Goal: Information Seeking & Learning: Learn about a topic

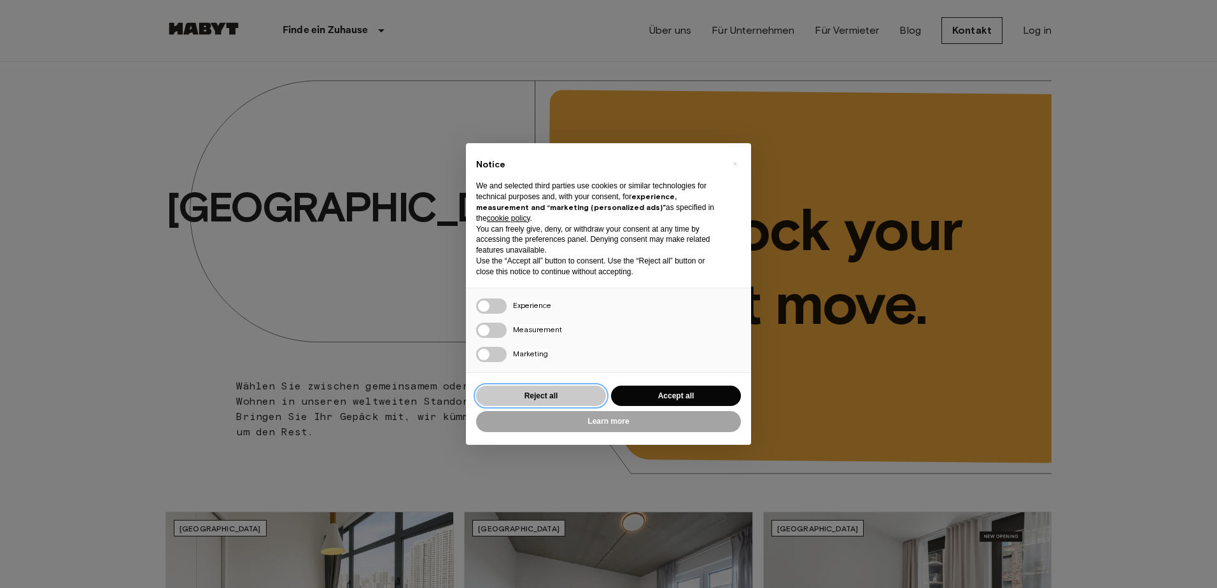
click at [566, 395] on button "Reject all" at bounding box center [541, 396] width 130 height 21
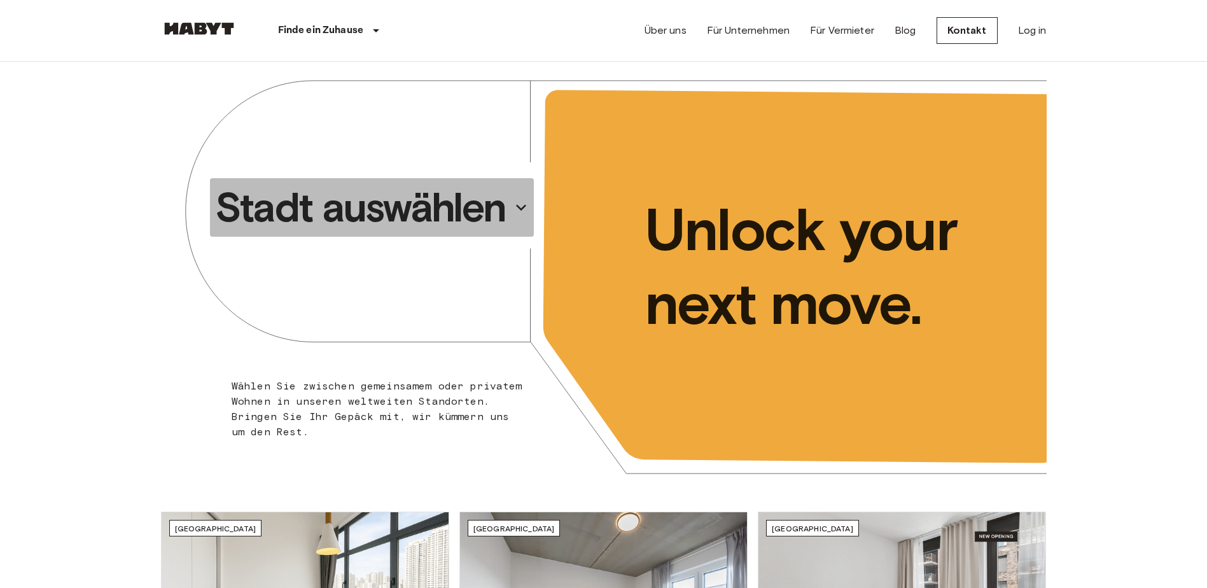
click at [438, 204] on p "Stadt auswählen" at bounding box center [360, 207] width 291 height 51
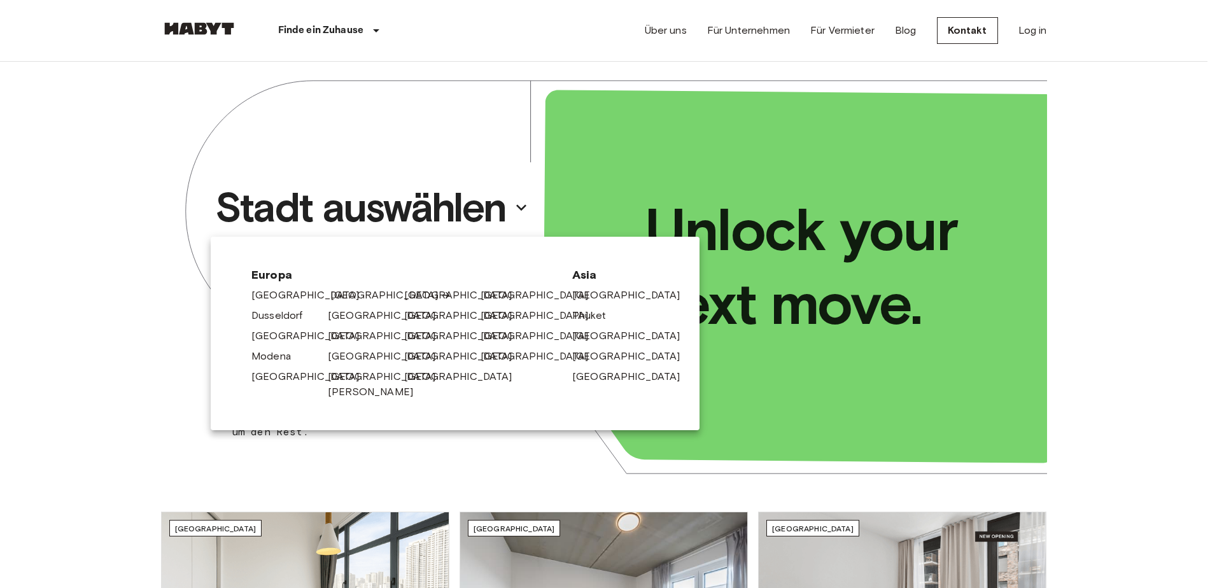
click at [342, 300] on link "[GEOGRAPHIC_DATA]" at bounding box center [390, 295] width 121 height 15
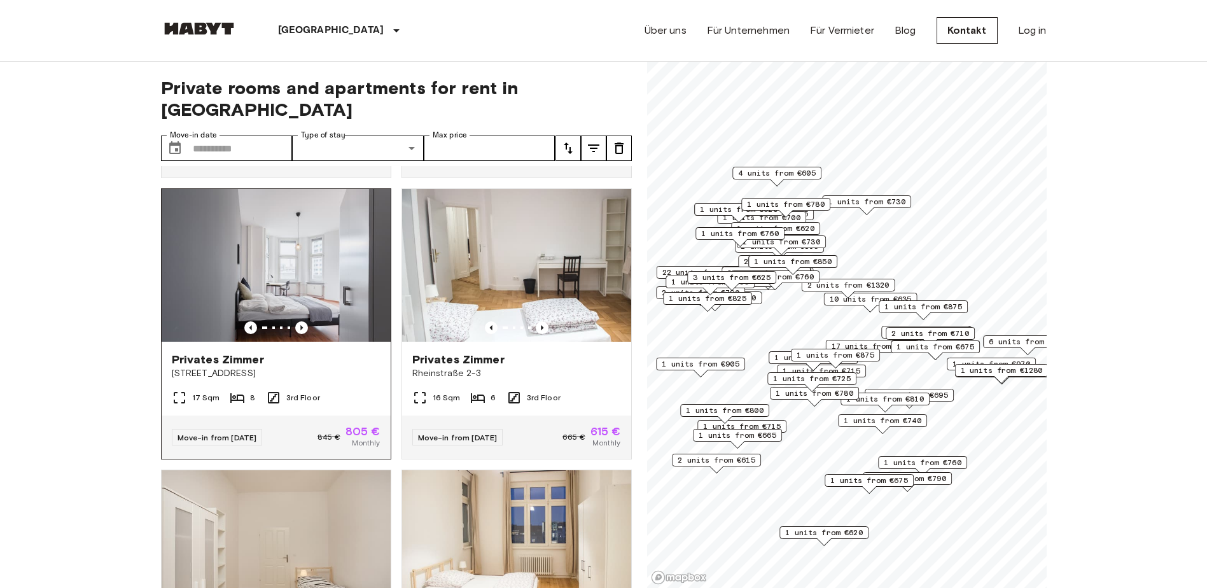
scroll to position [891, 0]
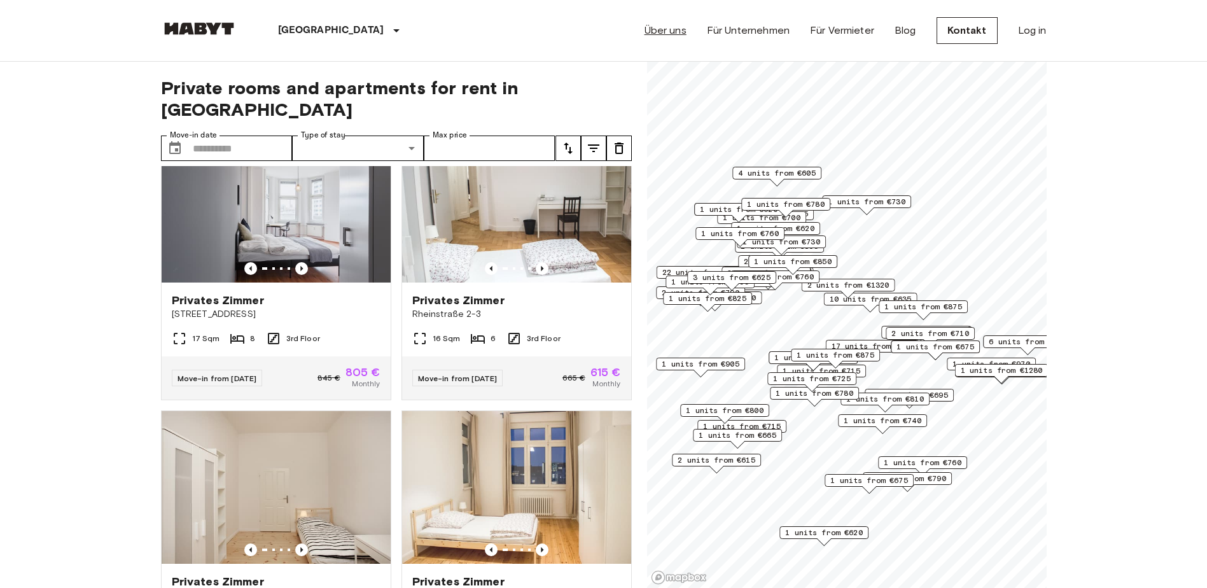
click at [671, 31] on link "Über uns" at bounding box center [666, 30] width 42 height 15
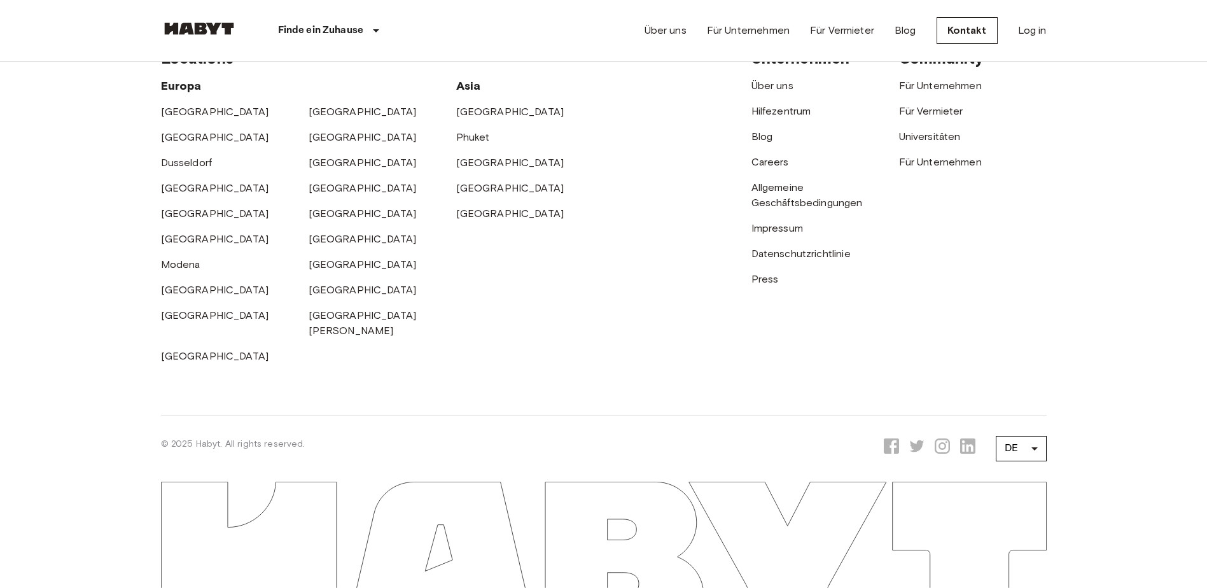
scroll to position [4254, 0]
click at [328, 270] on link "[GEOGRAPHIC_DATA]" at bounding box center [363, 264] width 108 height 12
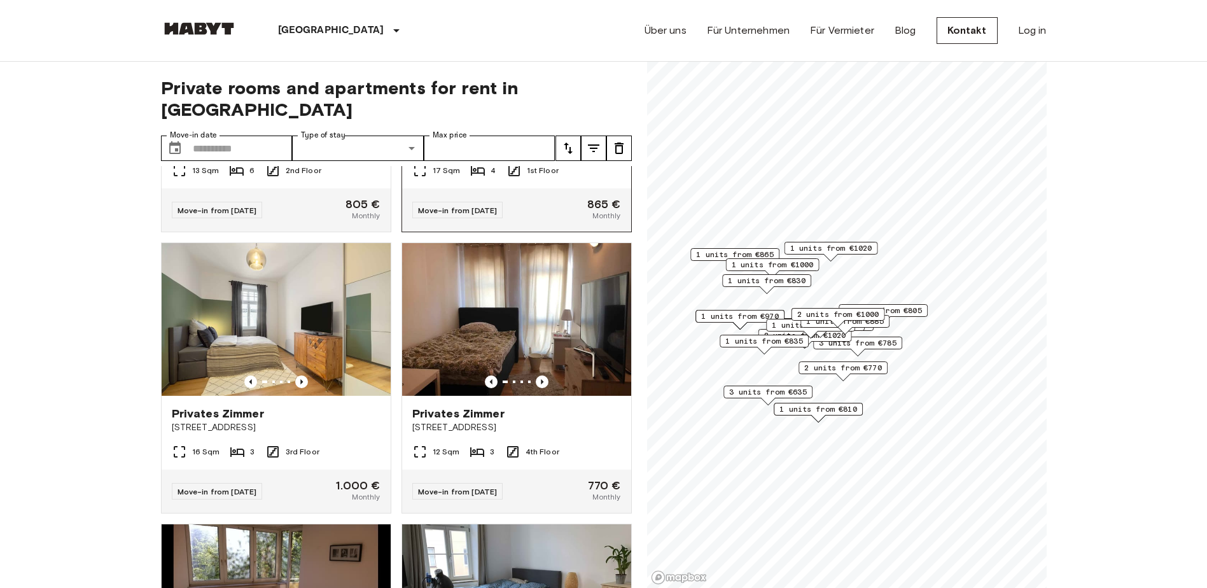
scroll to position [1082, 0]
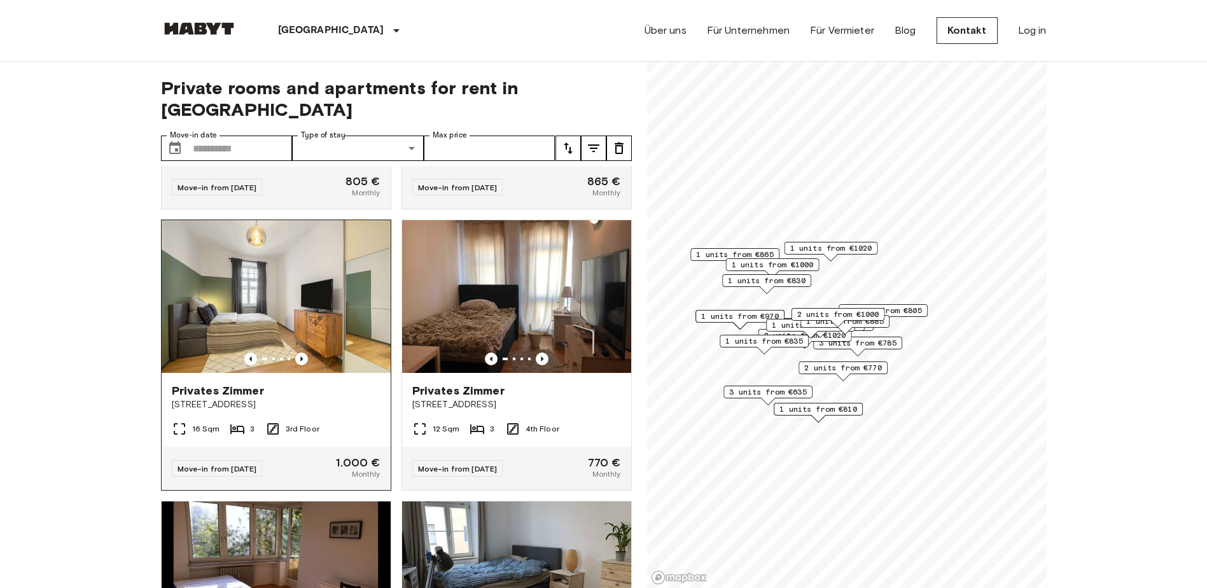
click at [281, 286] on img at bounding box center [276, 296] width 229 height 153
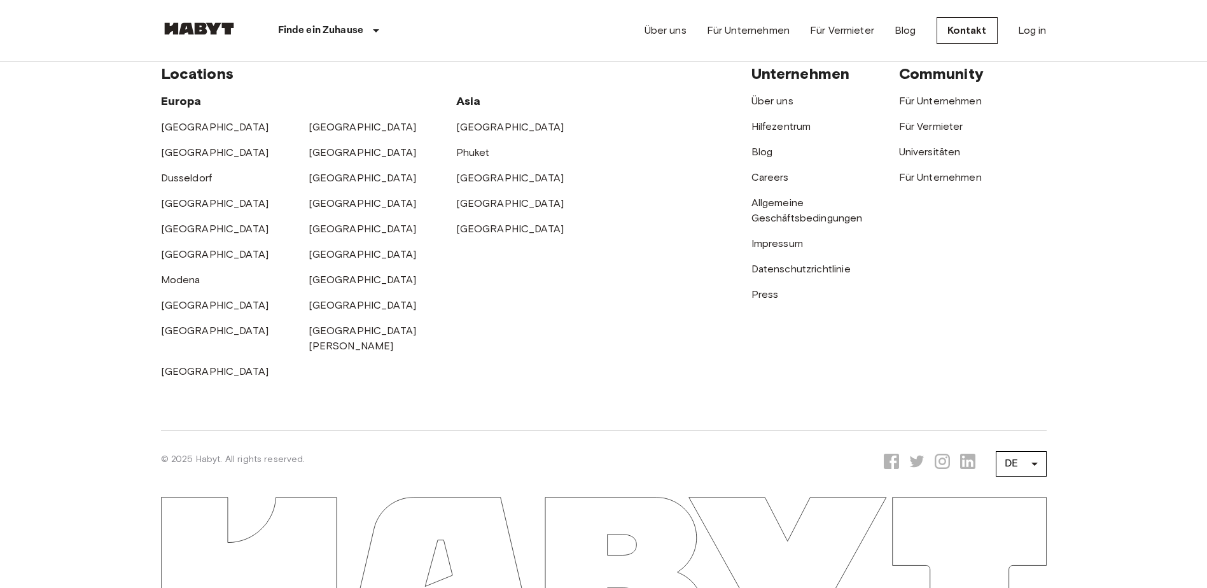
scroll to position [3846, 0]
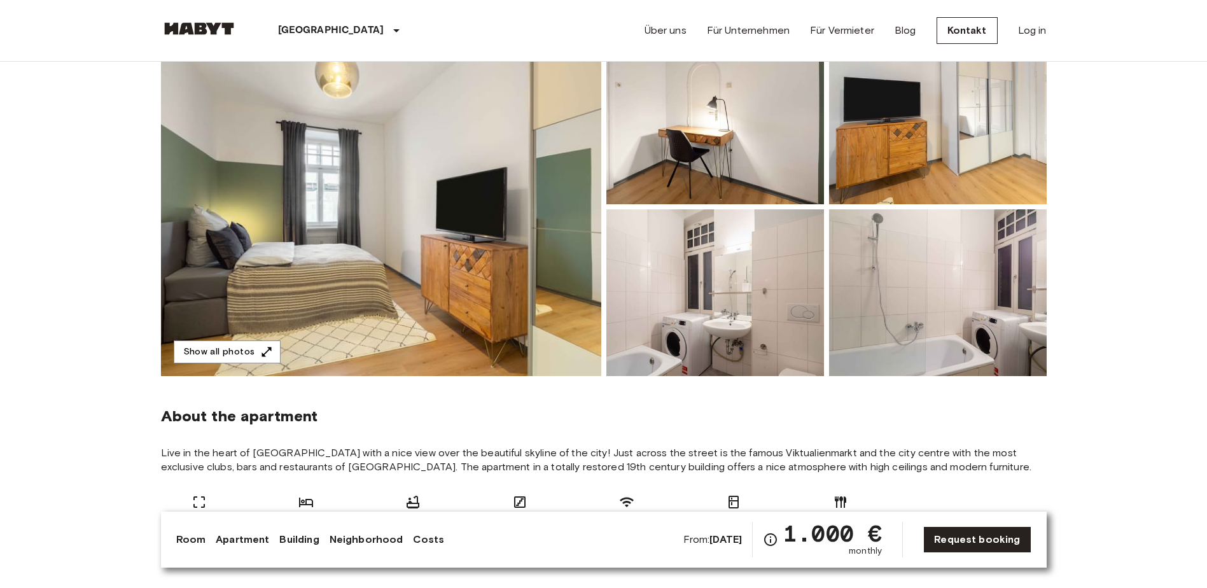
scroll to position [64, 0]
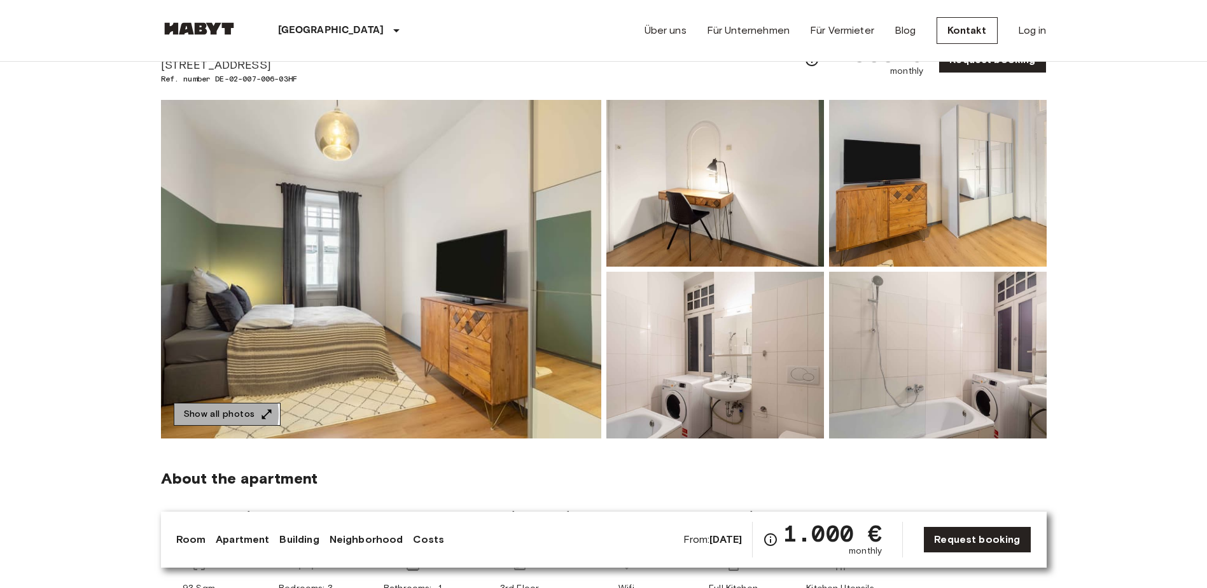
click at [216, 414] on button "Show all photos" at bounding box center [227, 415] width 107 height 24
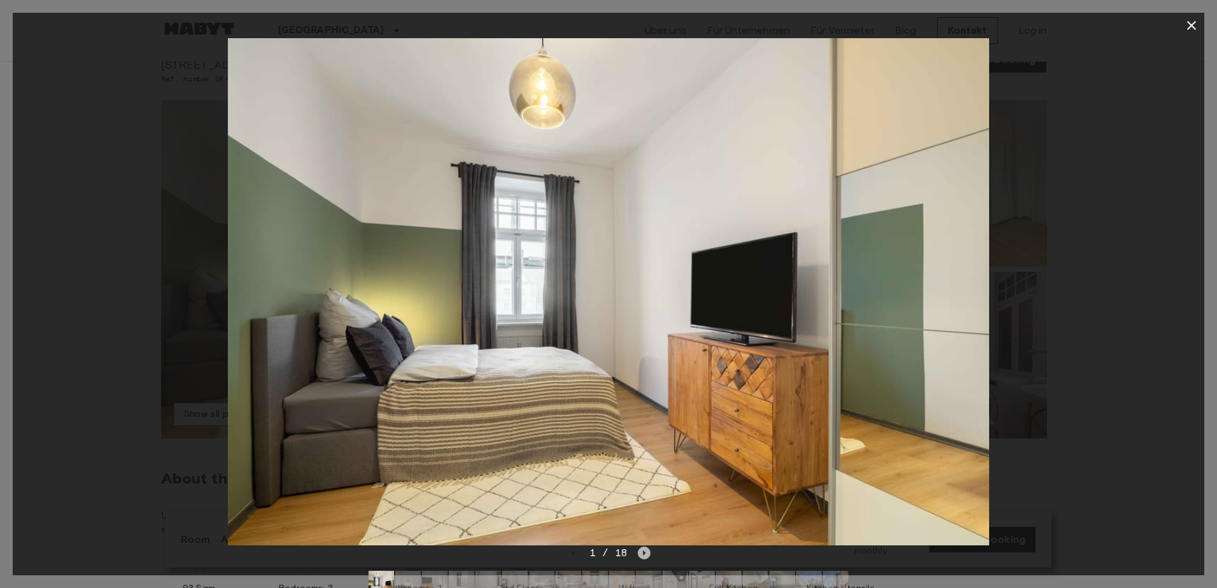
click at [643, 553] on icon "Next image" at bounding box center [644, 552] width 3 height 5
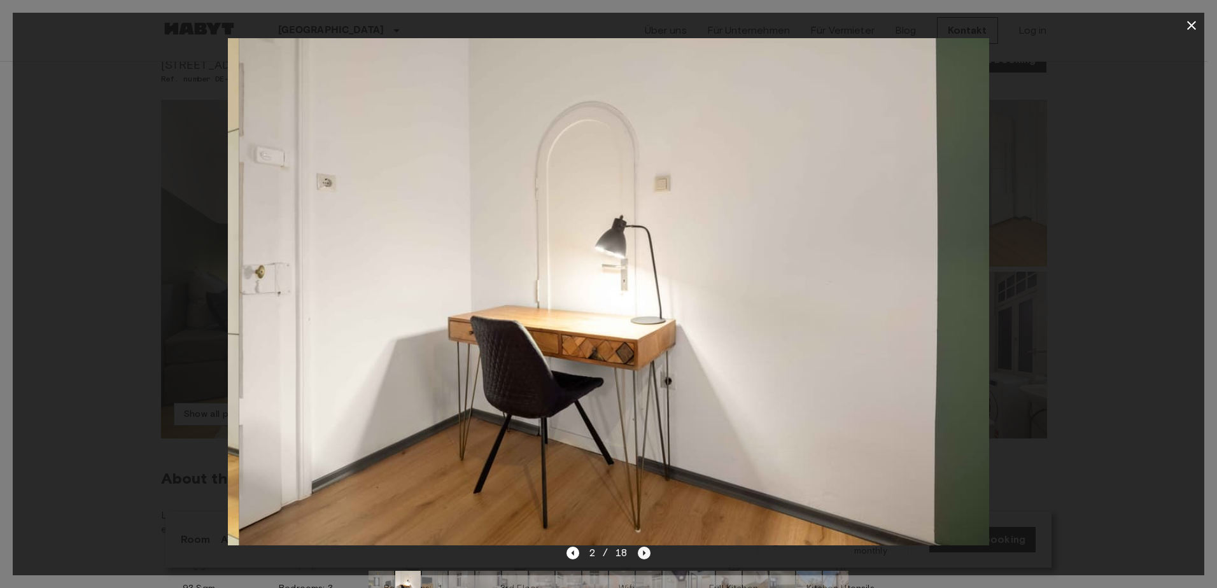
click at [643, 553] on icon "Next image" at bounding box center [644, 552] width 3 height 5
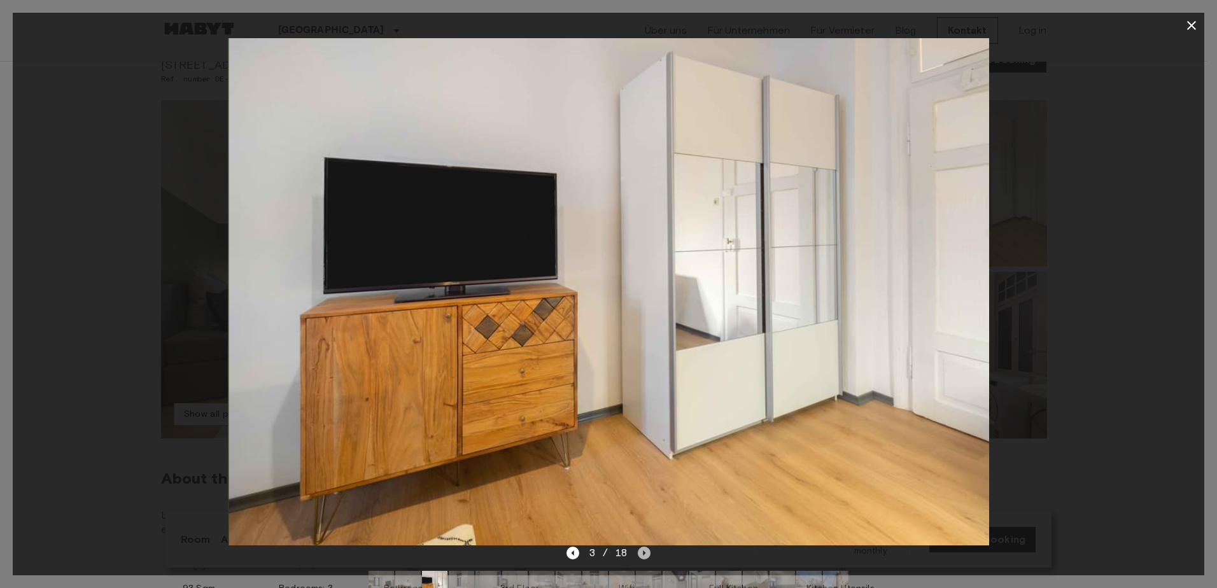
click at [643, 553] on icon "Next image" at bounding box center [644, 552] width 3 height 5
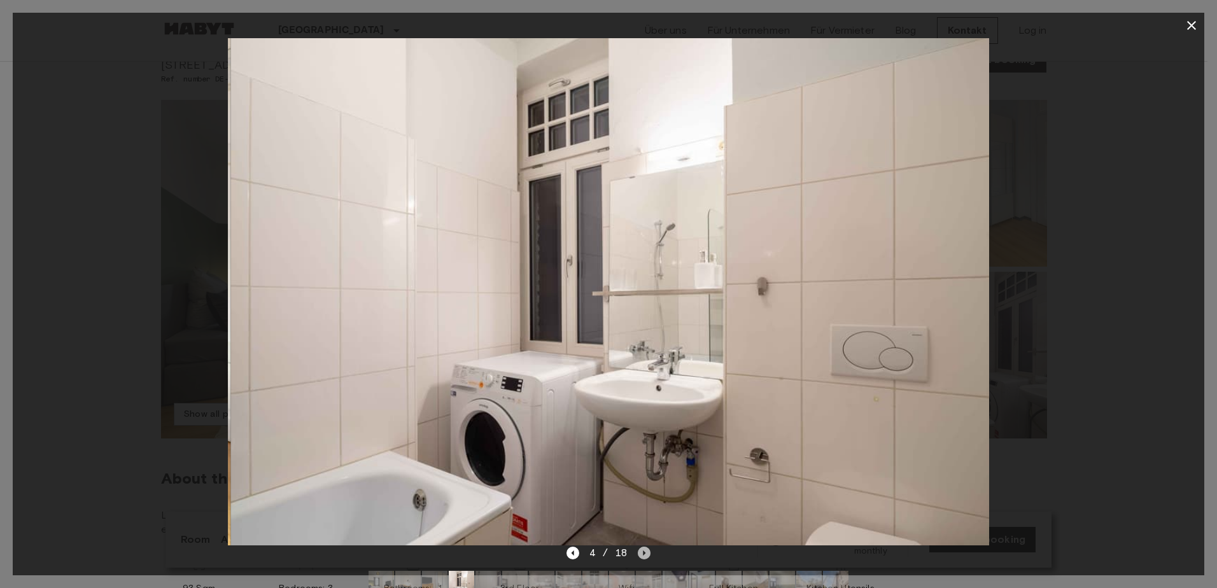
click at [643, 553] on icon "Next image" at bounding box center [644, 552] width 3 height 5
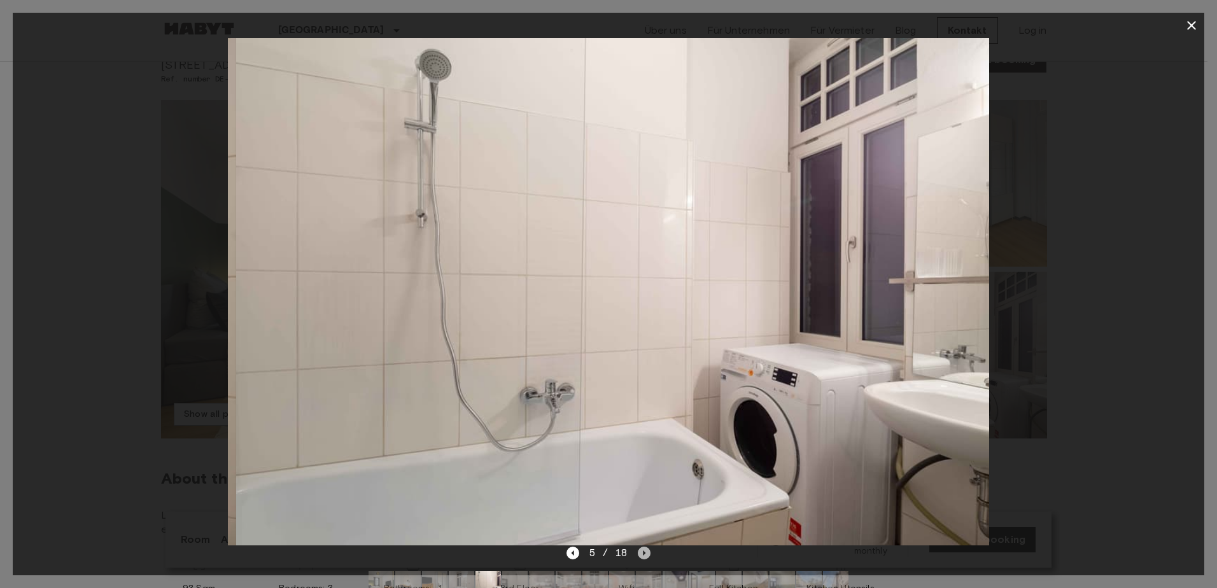
click at [643, 553] on icon "Next image" at bounding box center [644, 552] width 3 height 5
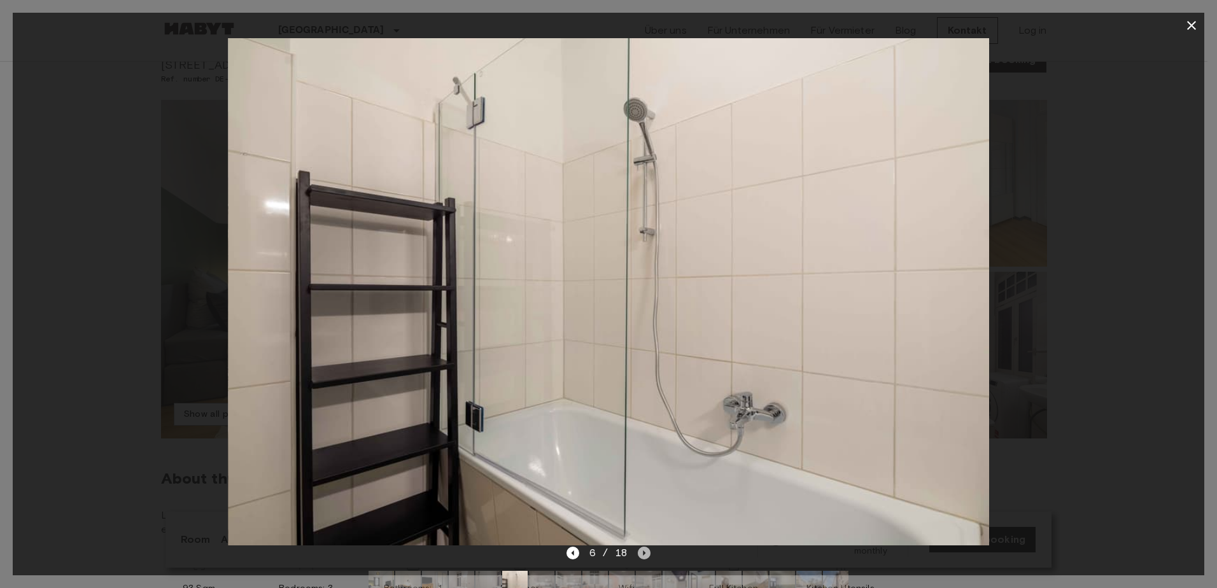
click at [643, 553] on icon "Next image" at bounding box center [644, 552] width 3 height 5
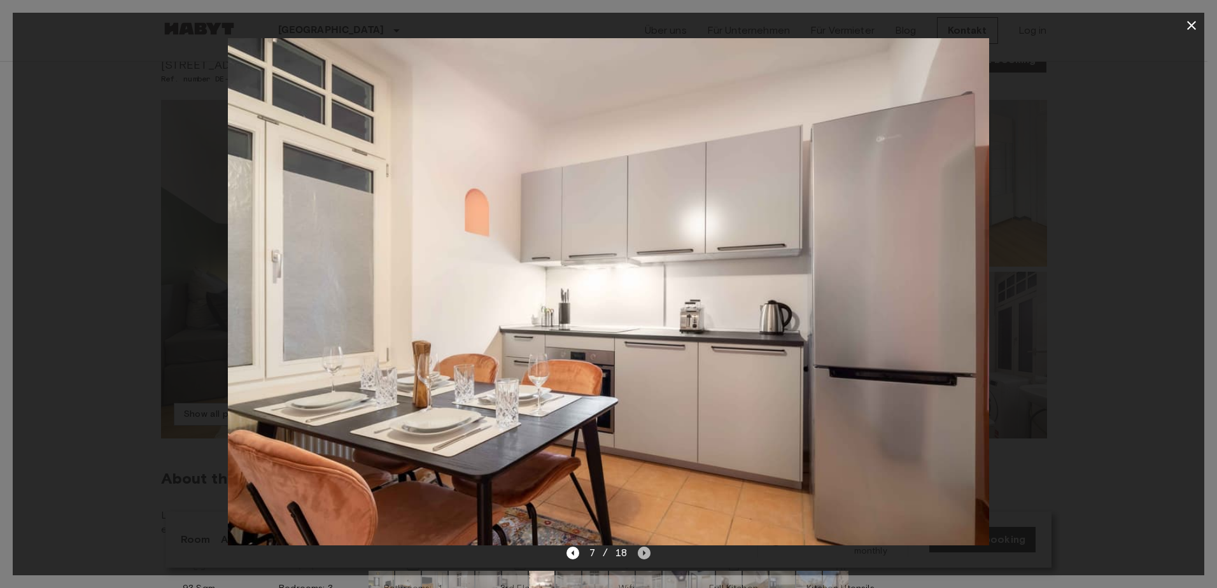
click at [643, 553] on icon "Next image" at bounding box center [644, 552] width 3 height 5
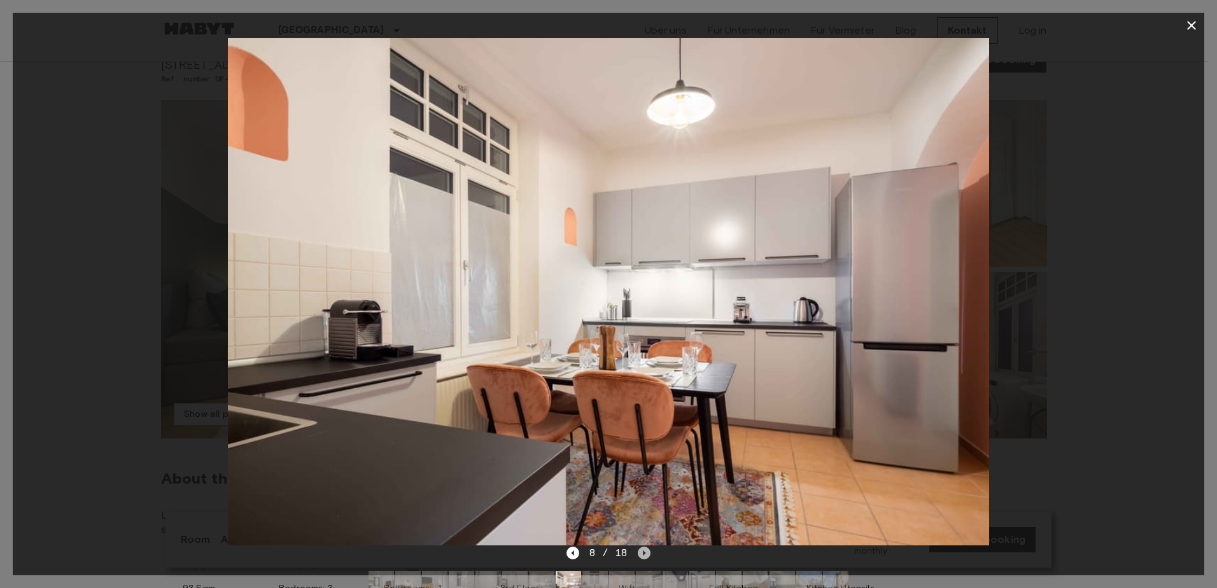
click at [643, 553] on icon "Next image" at bounding box center [644, 552] width 3 height 5
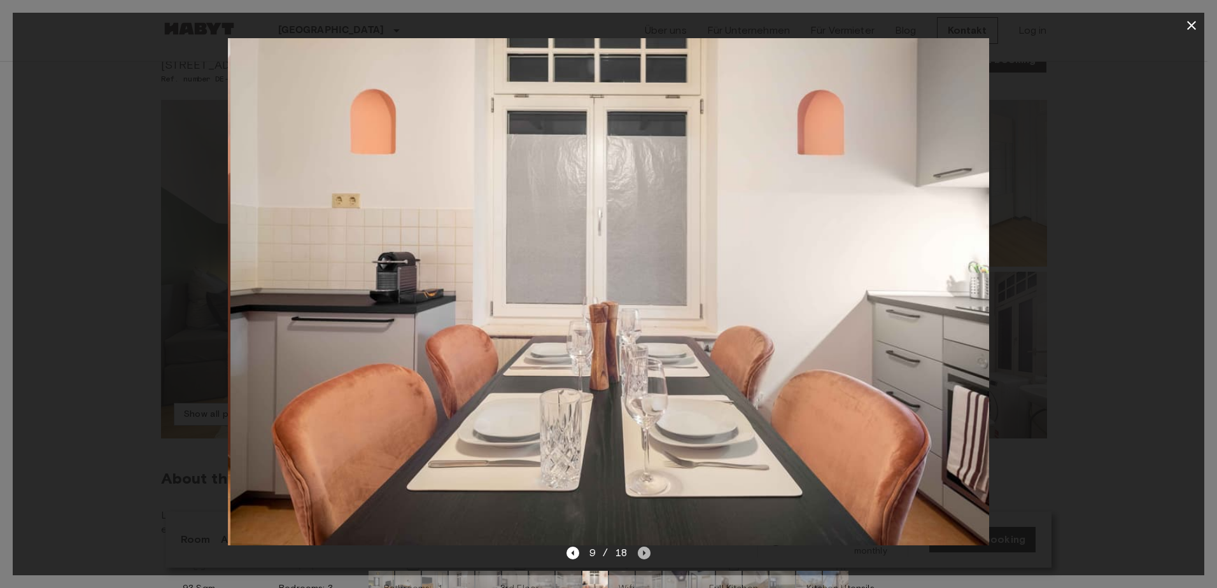
click at [643, 553] on icon "Next image" at bounding box center [644, 552] width 3 height 5
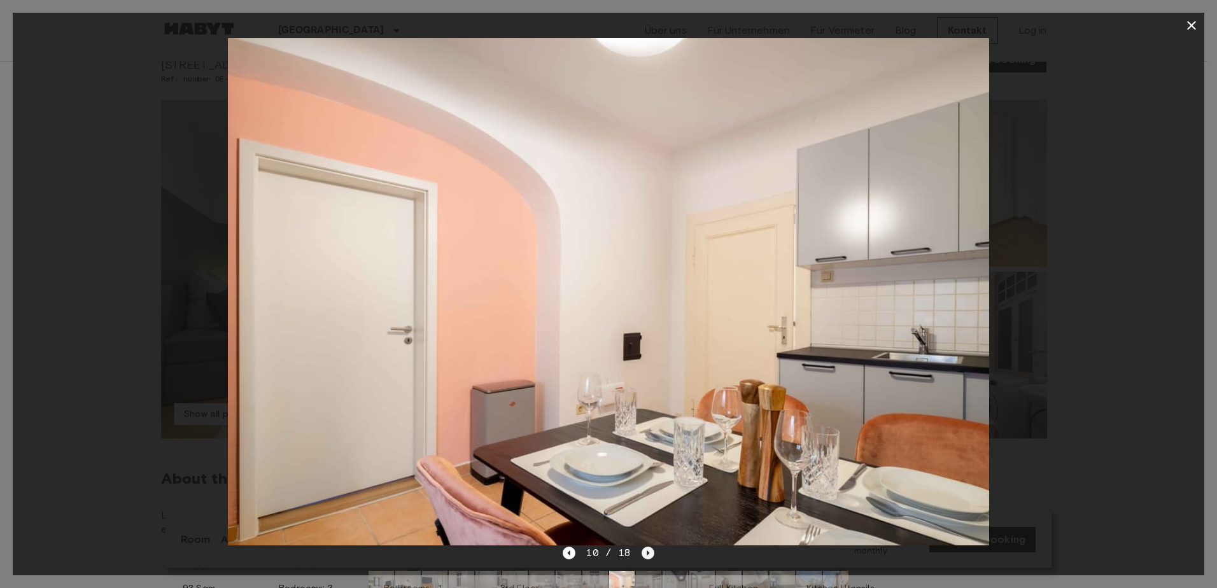
click at [642, 553] on icon "Next image" at bounding box center [647, 553] width 13 height 13
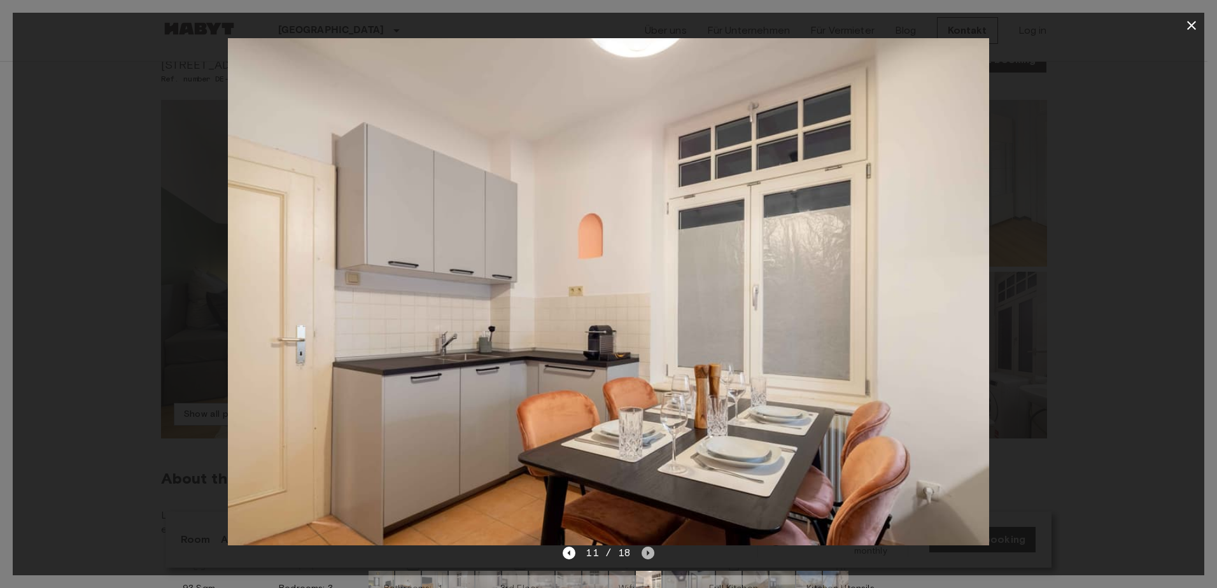
click at [642, 554] on icon "Next image" at bounding box center [647, 553] width 13 height 13
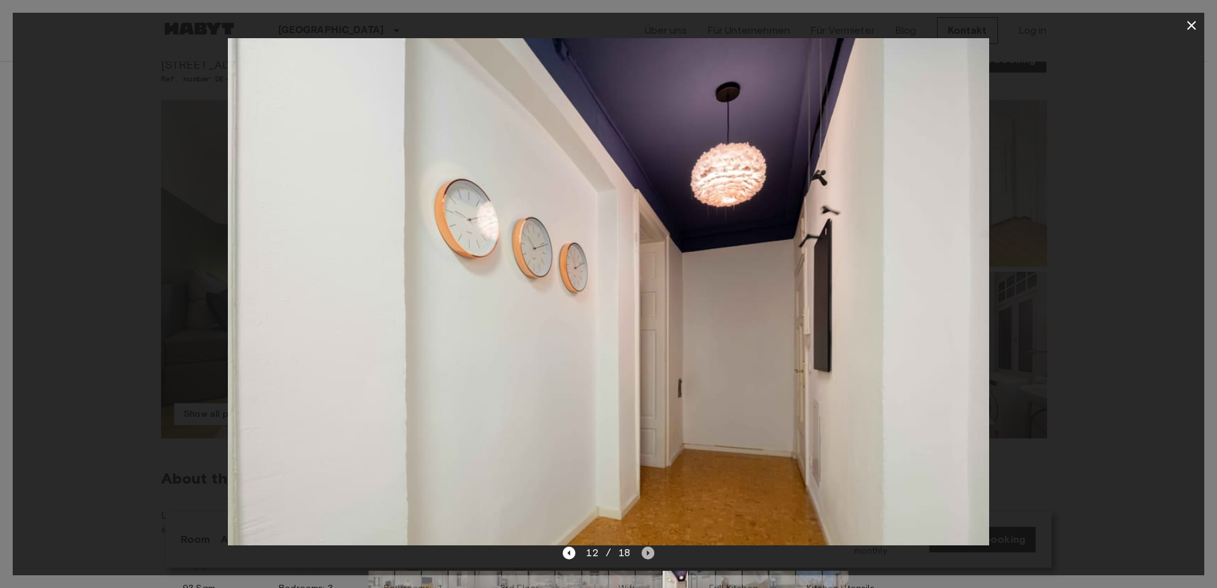
click at [642, 554] on icon "Next image" at bounding box center [647, 553] width 13 height 13
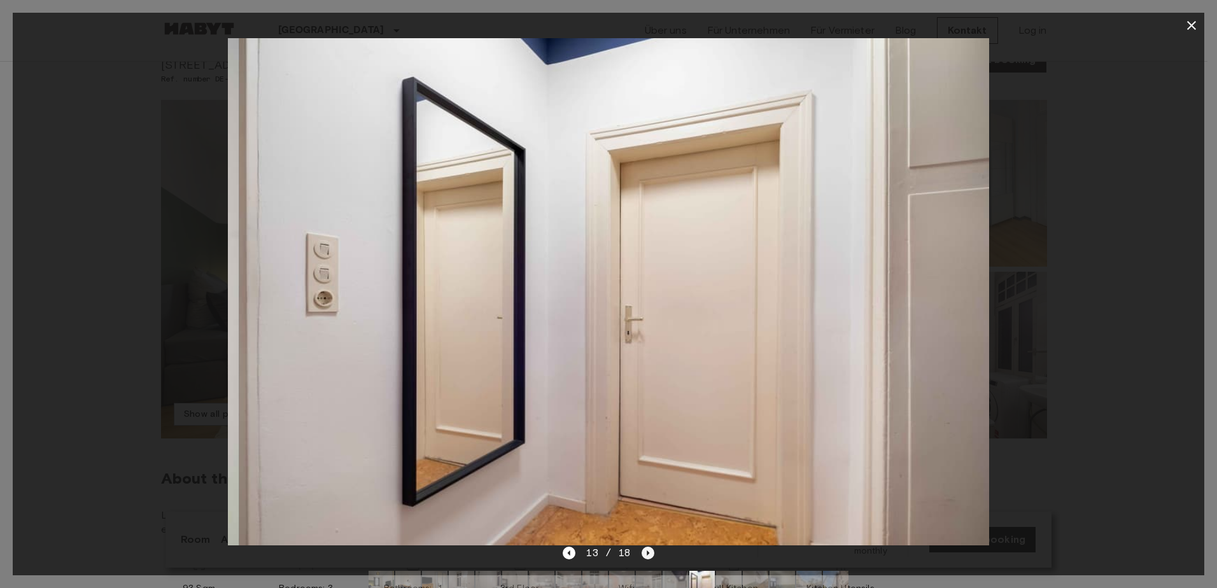
click at [642, 554] on icon "Next image" at bounding box center [647, 553] width 13 height 13
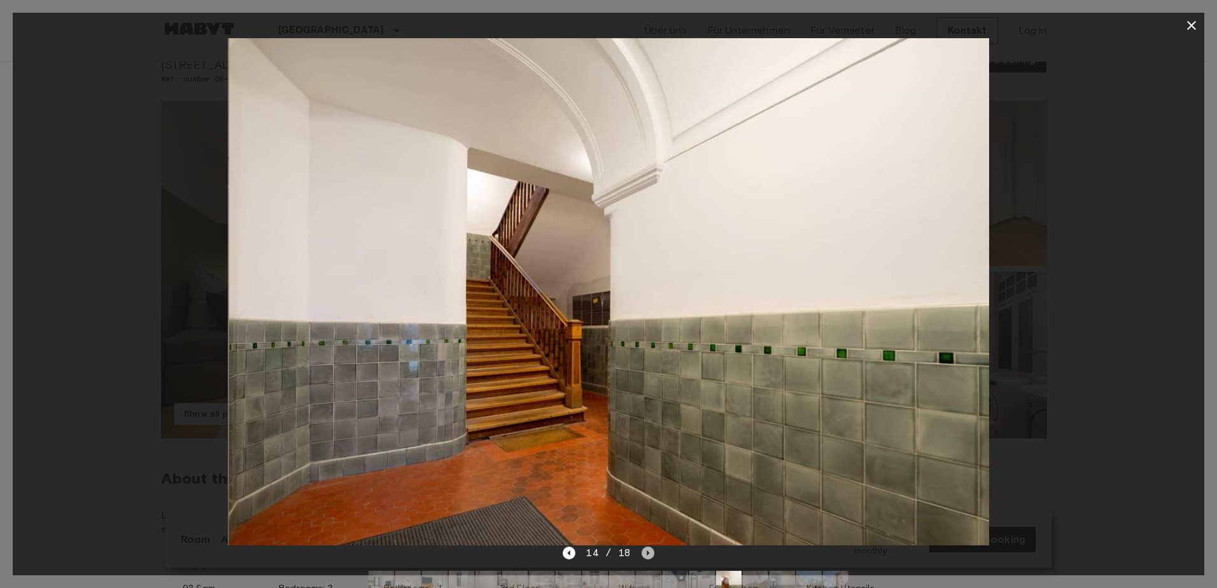
click at [641, 554] on icon "Next image" at bounding box center [647, 553] width 13 height 13
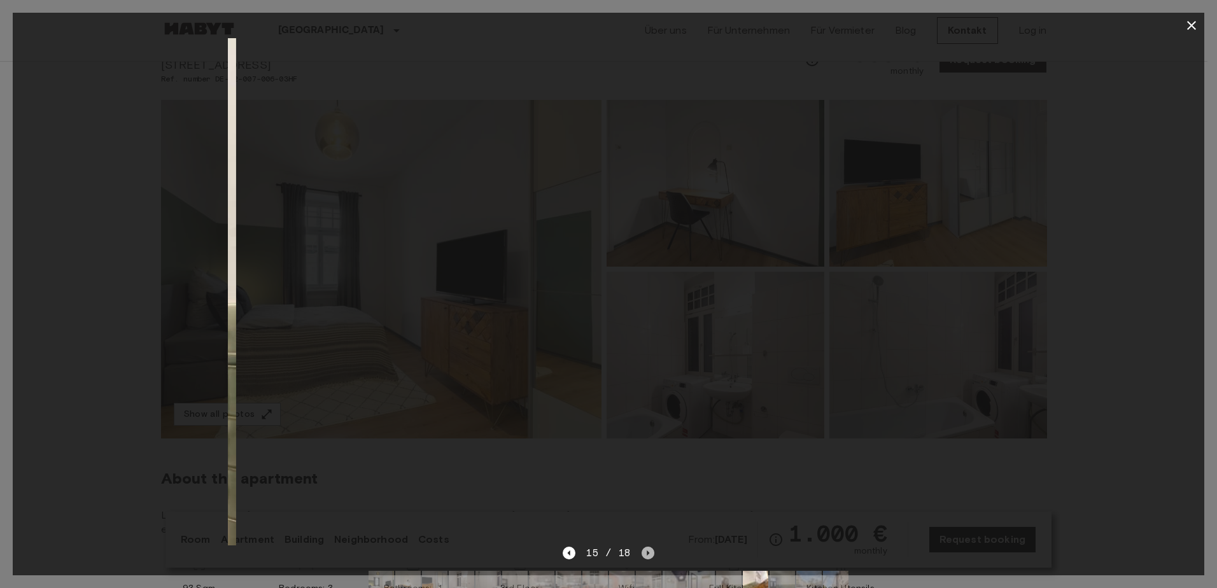
click at [641, 554] on icon "Next image" at bounding box center [647, 553] width 13 height 13
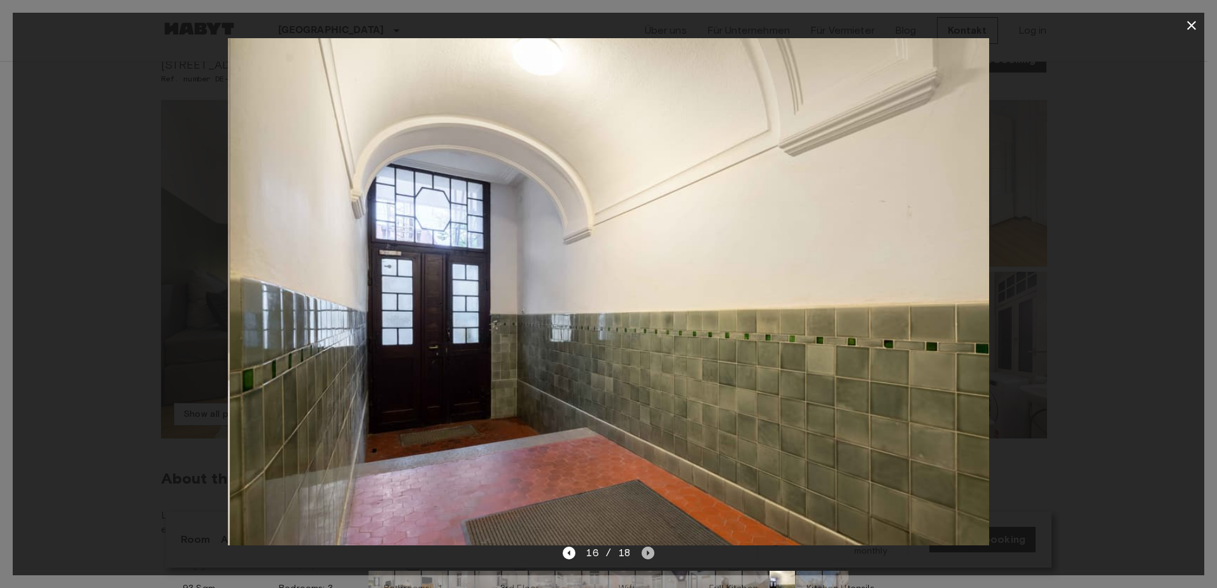
click at [641, 554] on icon "Next image" at bounding box center [647, 553] width 13 height 13
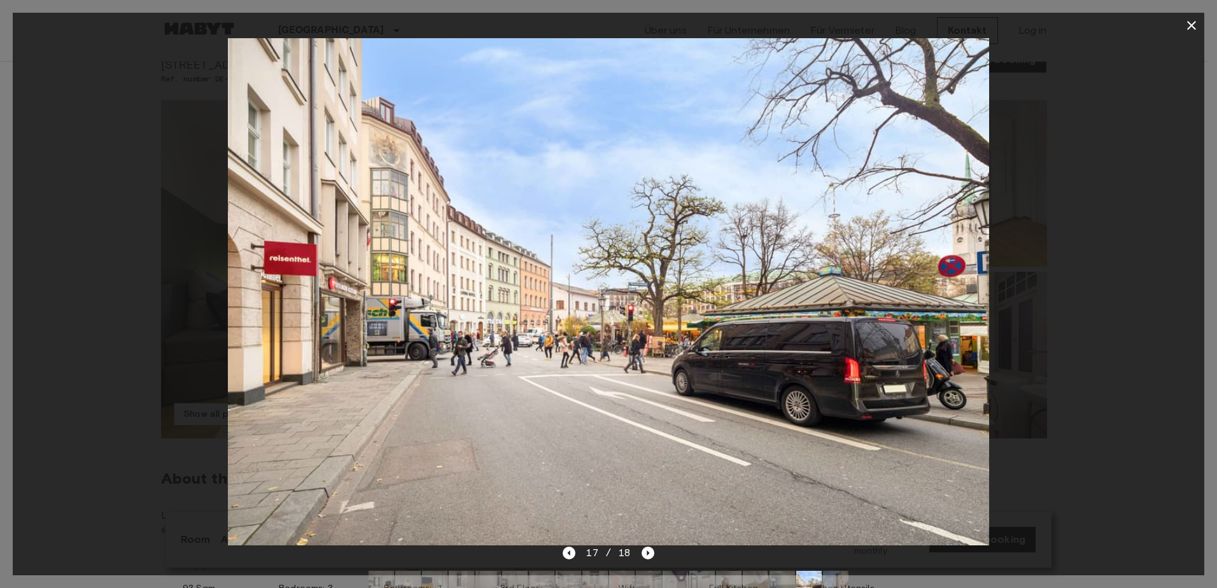
click at [638, 554] on div "17 / 18" at bounding box center [607, 552] width 91 height 15
click at [646, 555] on icon "Next image" at bounding box center [647, 553] width 13 height 13
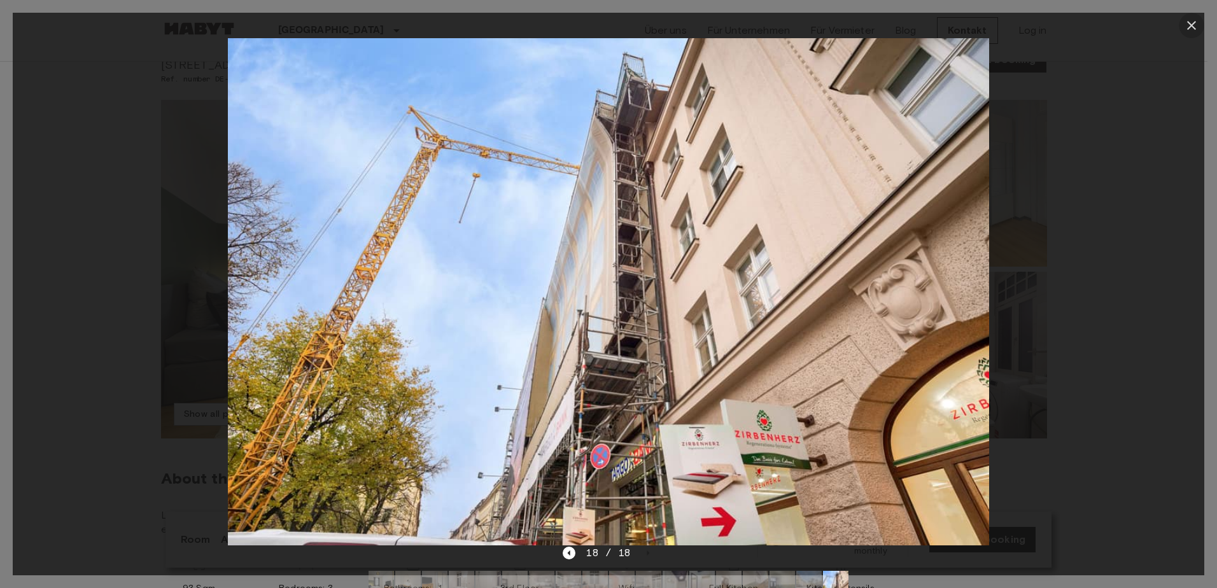
click at [1190, 27] on icon "button" at bounding box center [1191, 25] width 9 height 9
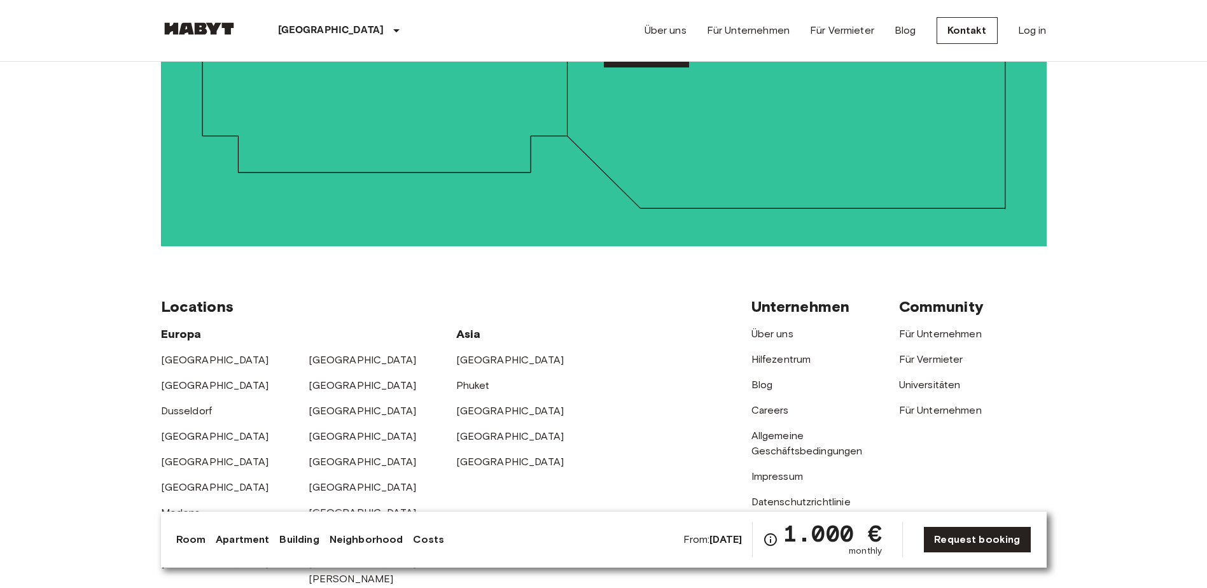
scroll to position [2139, 0]
